Goal: Check status: Check status

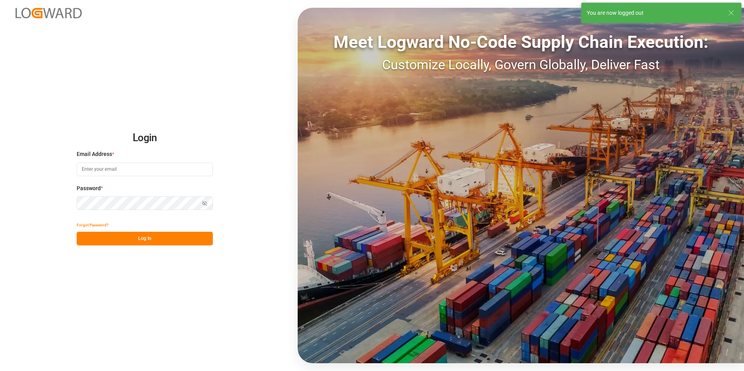
type input "[PERSON_NAME][EMAIL_ADDRESS][PERSON_NAME][DOMAIN_NAME]"
click at [143, 239] on button "Log In" at bounding box center [145, 239] width 136 height 14
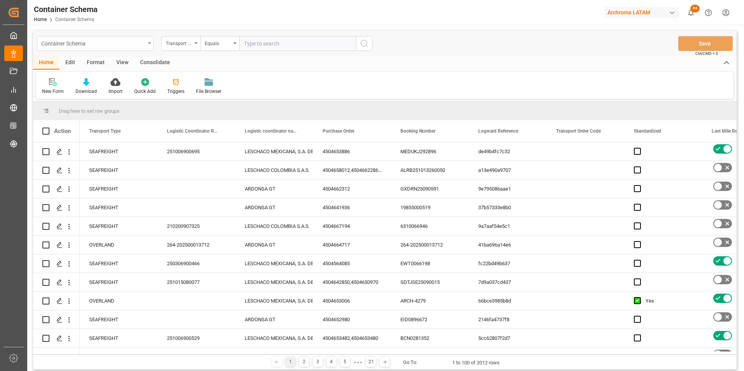
click at [110, 47] on div "Container Schema" at bounding box center [93, 43] width 104 height 10
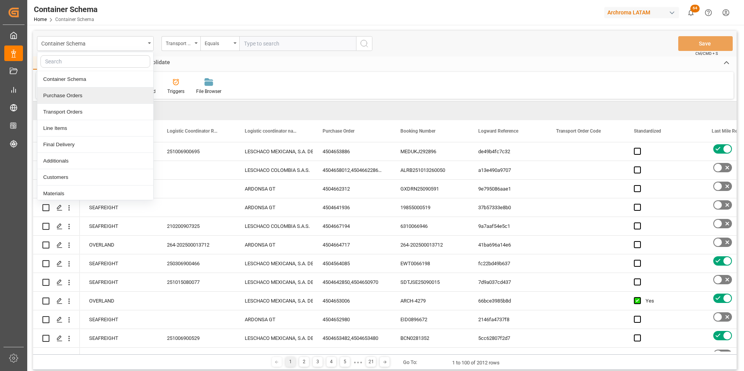
click at [100, 95] on div "Purchase Orders" at bounding box center [95, 96] width 116 height 16
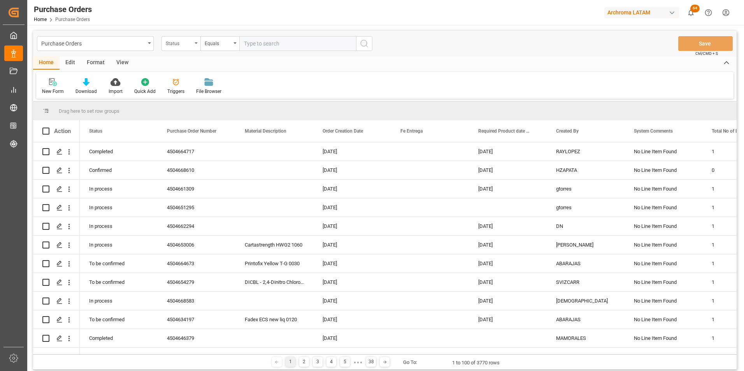
click at [181, 46] on div "Status" at bounding box center [179, 42] width 26 height 9
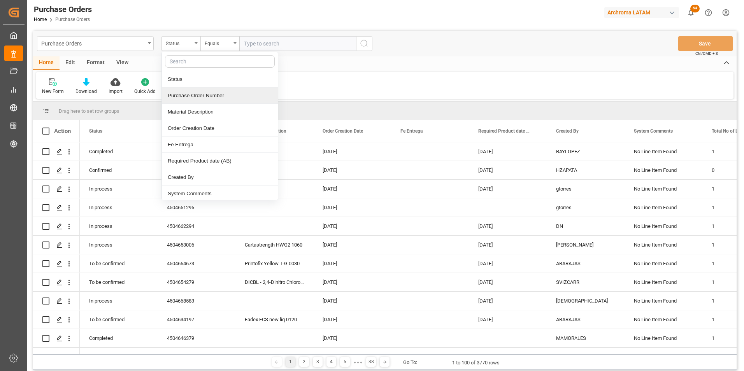
drag, startPoint x: 185, startPoint y: 102, endPoint x: 196, endPoint y: 79, distance: 25.1
click at [185, 101] on div "Purchase Order Number" at bounding box center [220, 96] width 116 height 16
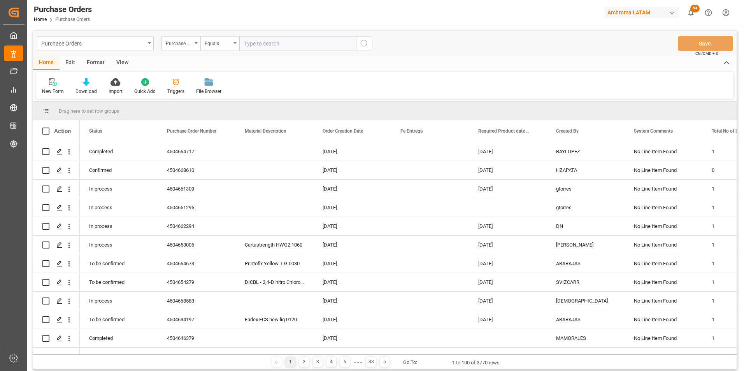
click at [213, 50] on div "Equals" at bounding box center [219, 43] width 39 height 15
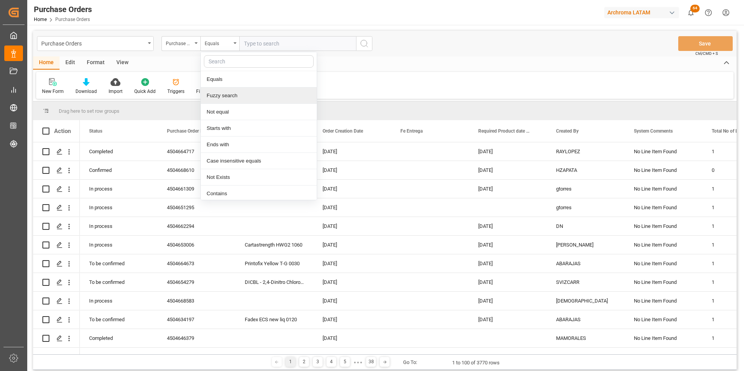
click at [219, 91] on div "Fuzzy search" at bounding box center [259, 96] width 116 height 16
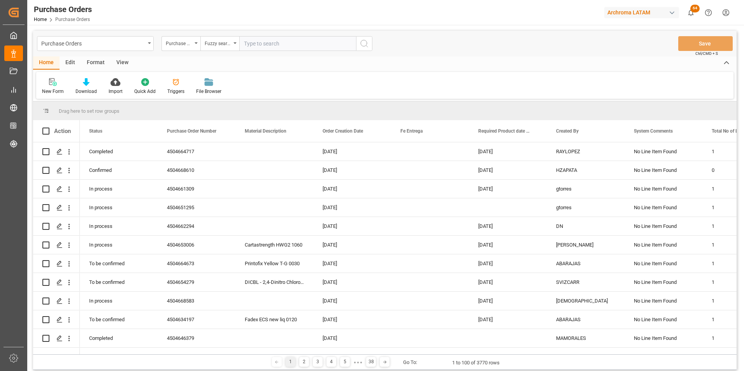
paste input "4504668664"
type input "4504668664"
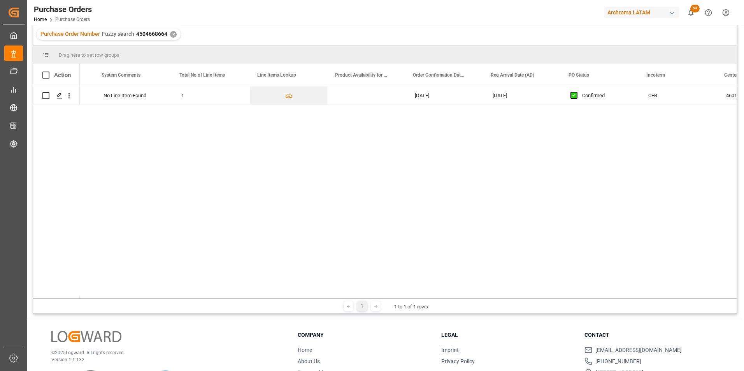
scroll to position [0, 550]
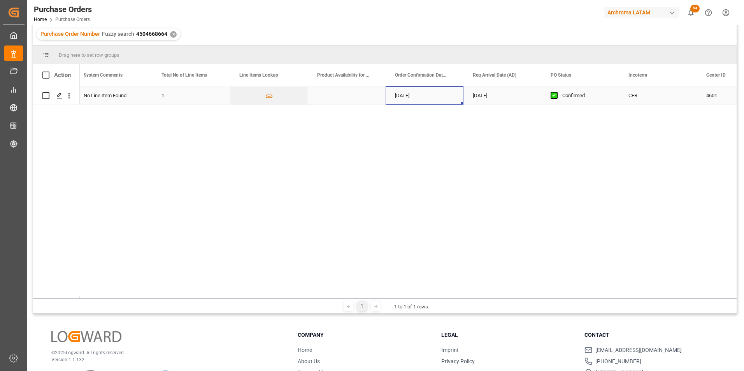
click at [407, 97] on div "[DATE]" at bounding box center [425, 95] width 78 height 18
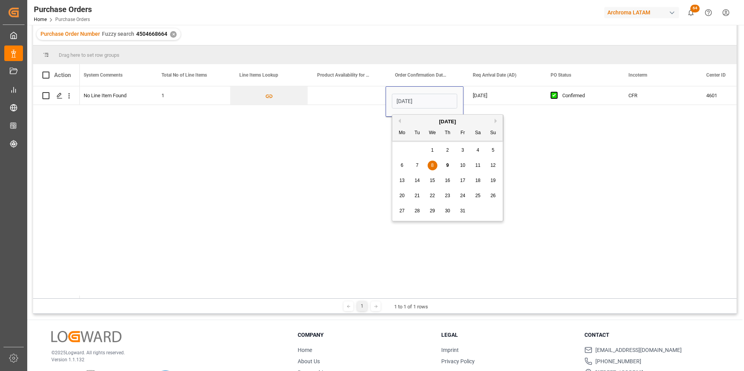
click at [476, 163] on span "11" at bounding box center [477, 165] width 5 height 5
type input "[DATE]"
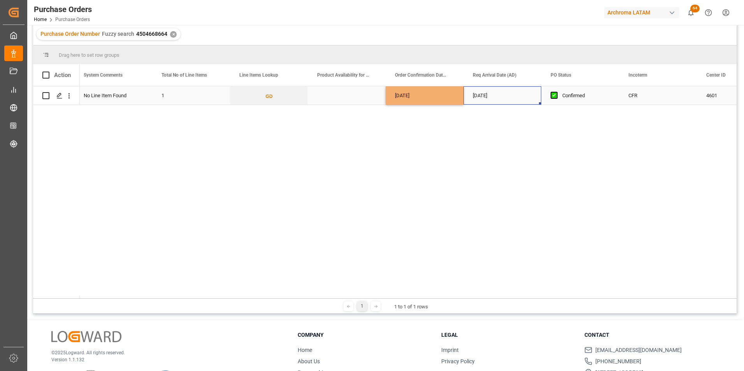
click at [477, 94] on div "[DATE]" at bounding box center [502, 95] width 78 height 18
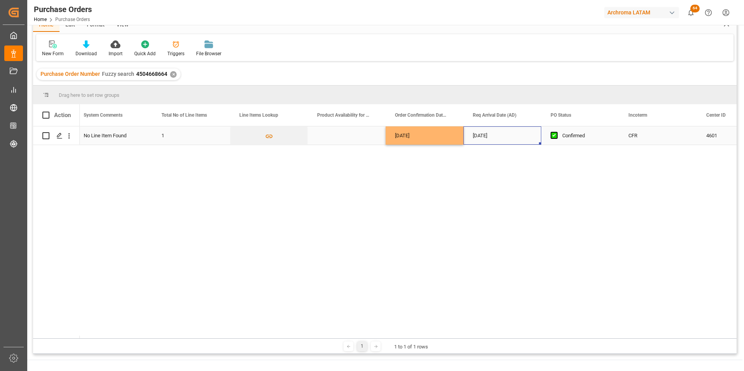
scroll to position [0, 0]
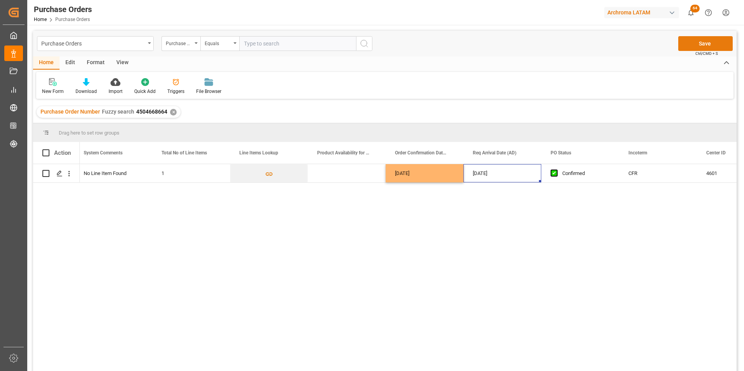
click at [688, 42] on button "Save" at bounding box center [705, 43] width 54 height 15
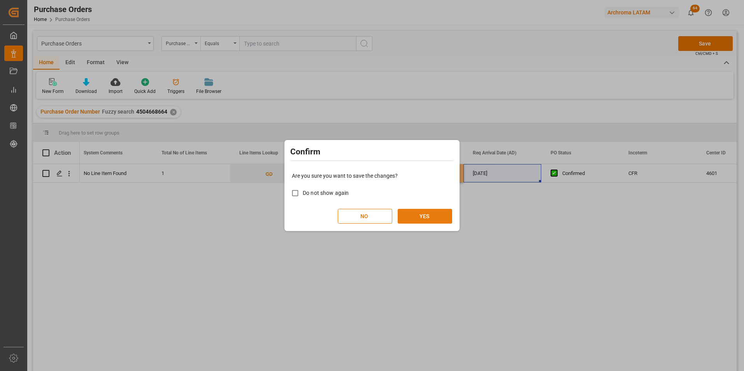
click at [424, 212] on button "YES" at bounding box center [425, 216] width 54 height 15
